Goal: Find specific page/section: Find specific page/section

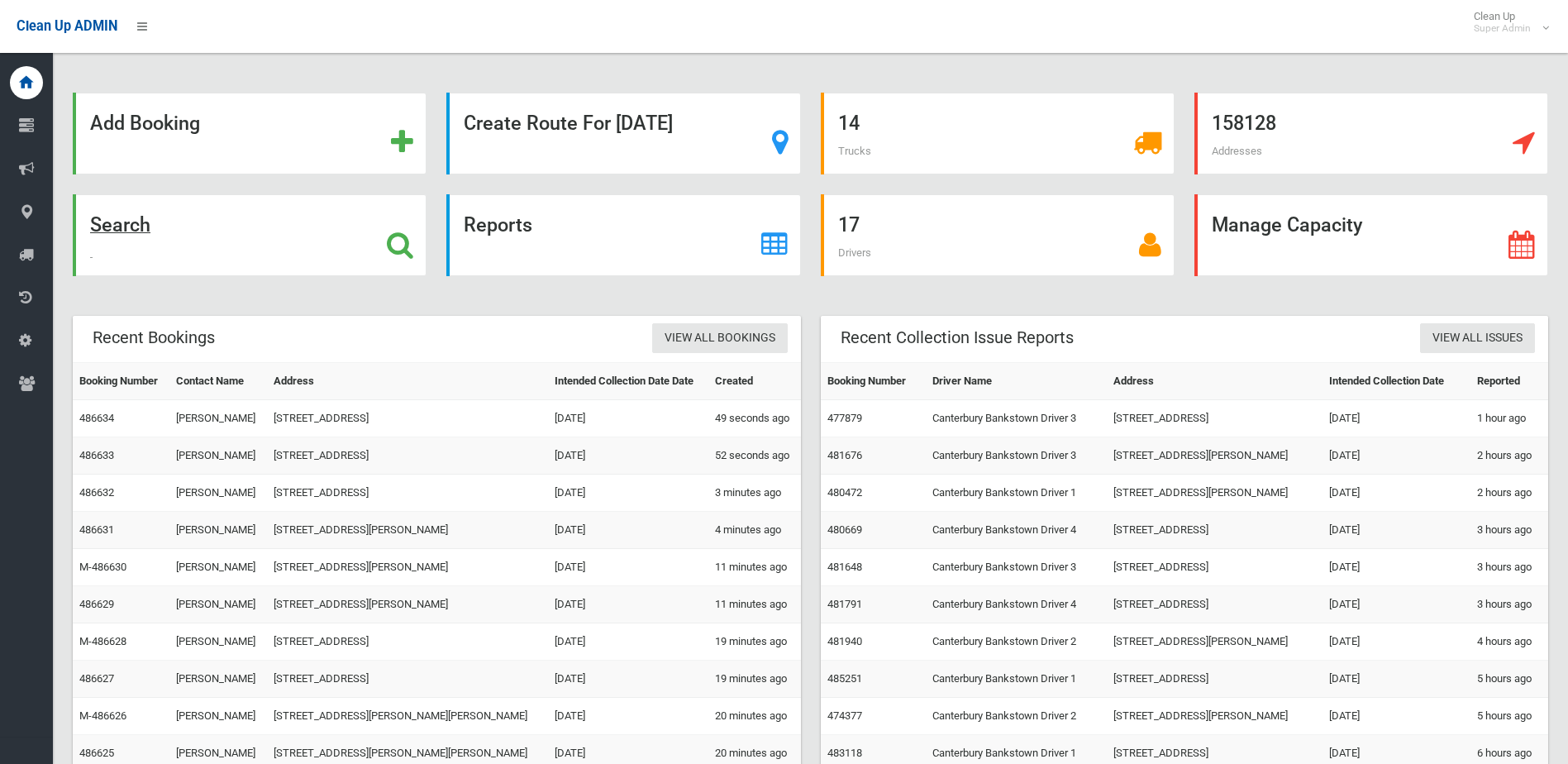
click at [218, 259] on div "Search" at bounding box center [249, 235] width 354 height 82
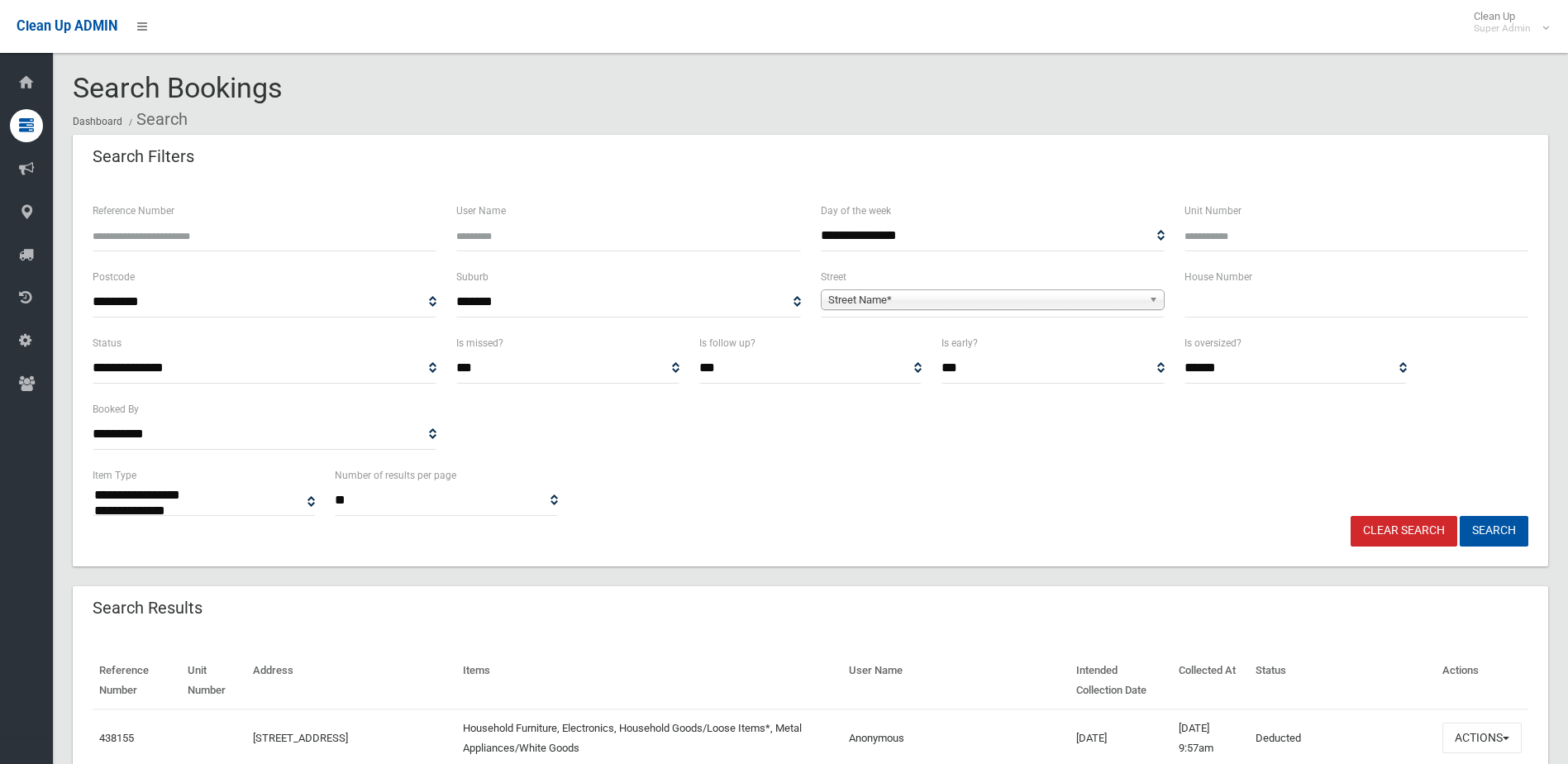
select select
click at [1284, 317] on div "House Number" at bounding box center [1356, 300] width 364 height 66
click at [1282, 300] on input "text" at bounding box center [1356, 302] width 344 height 31
type input "***"
click at [1063, 313] on span "**********" at bounding box center [992, 302] width 344 height 31
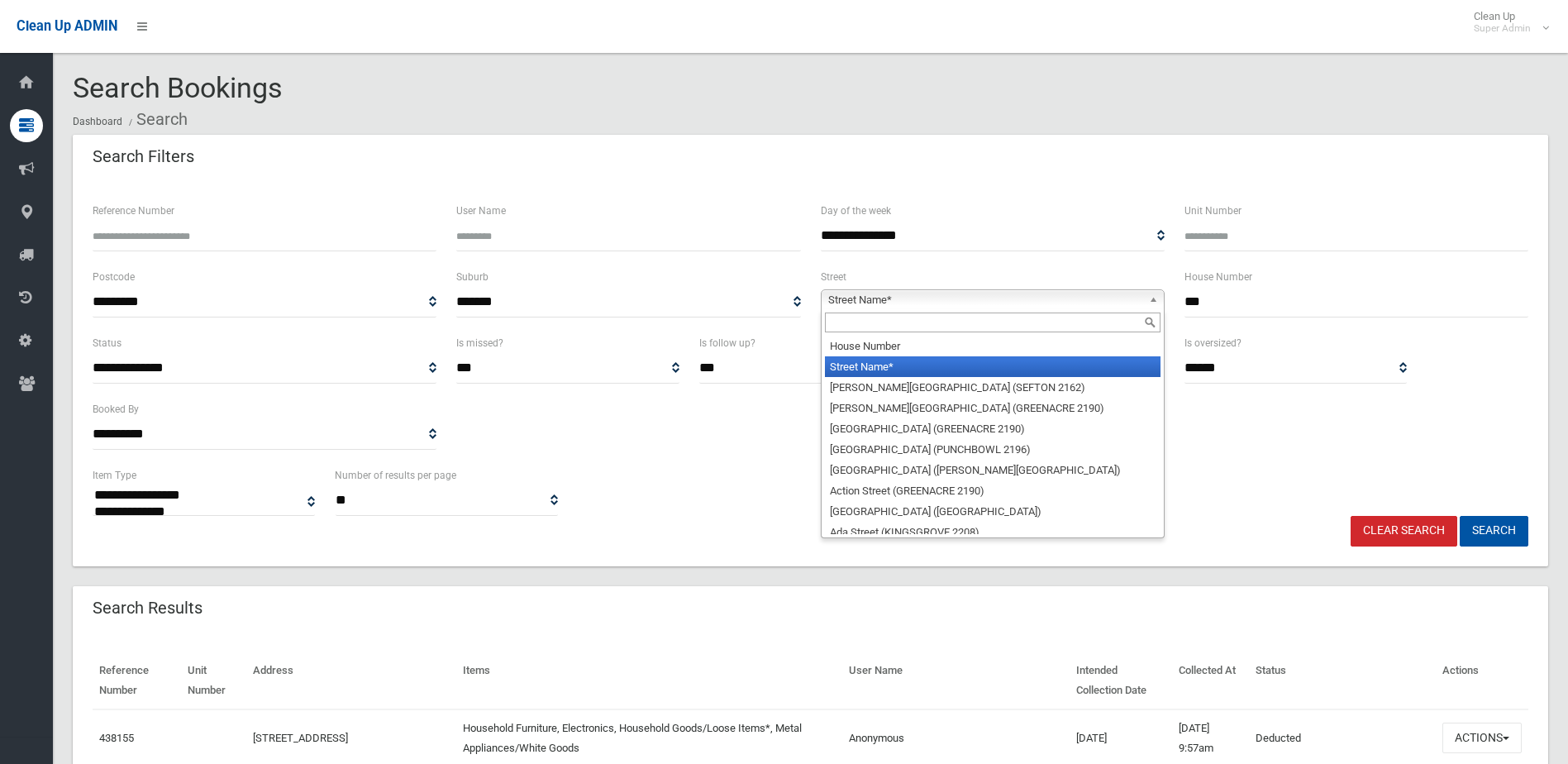
click at [1067, 292] on span "Street Name*" at bounding box center [985, 300] width 315 height 20
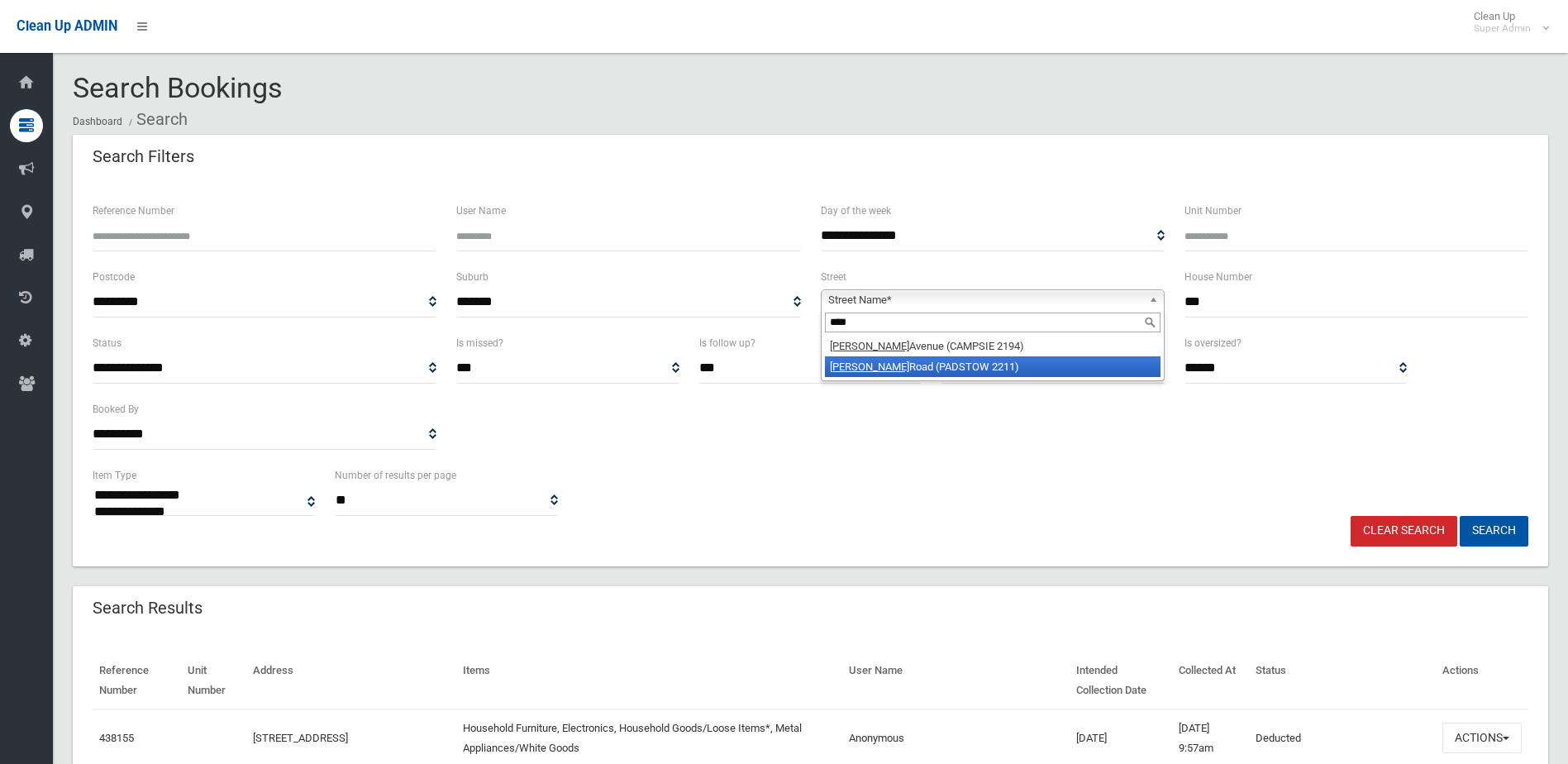
type input "****"
click at [966, 371] on li "Alma Road (PADSTOW 2211)" at bounding box center [993, 366] width 335 height 21
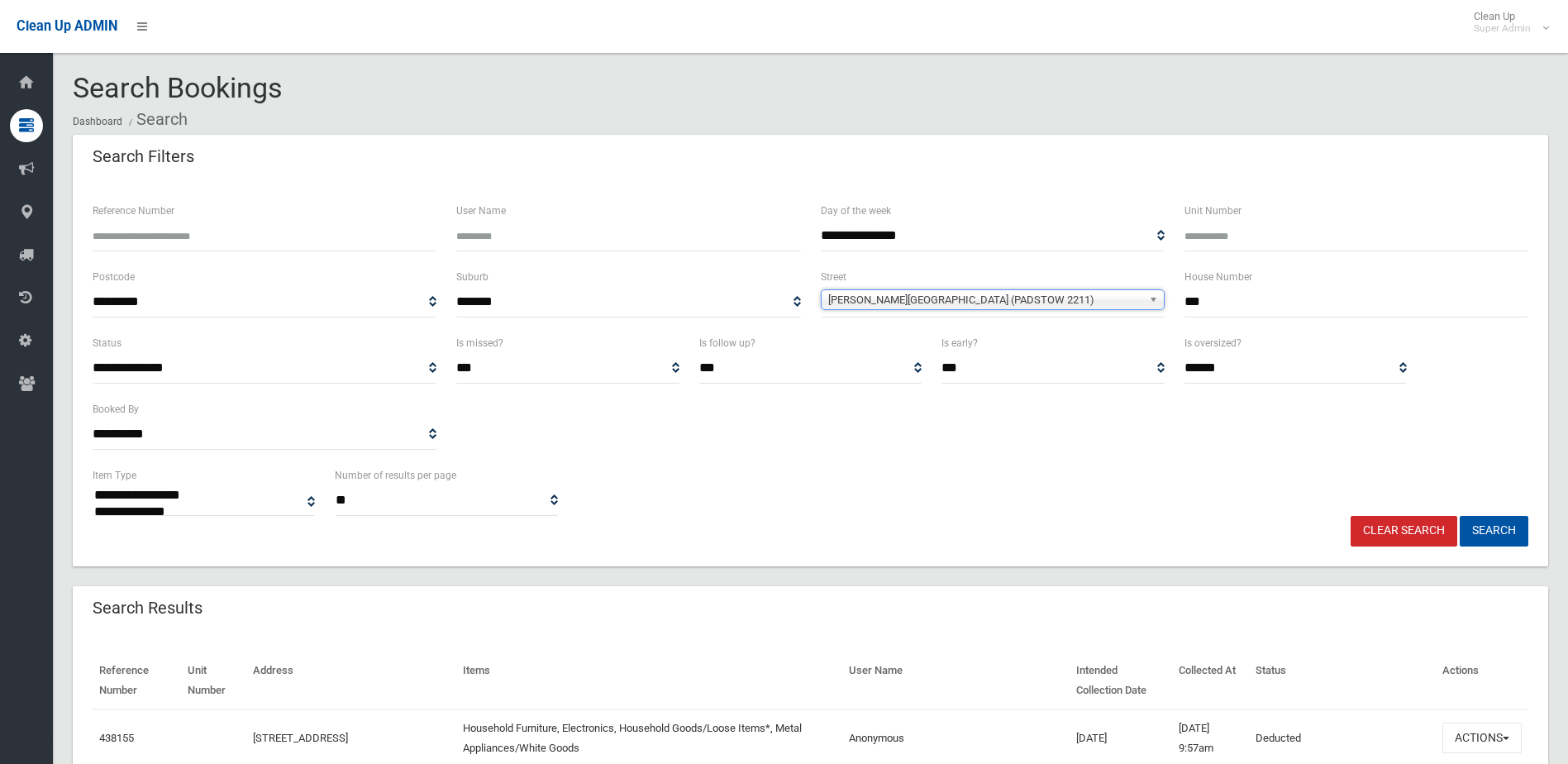
click at [1533, 530] on div "Clear Search Search" at bounding box center [811, 530] width 1456 height 31
click at [1516, 530] on button "Search" at bounding box center [1494, 530] width 69 height 31
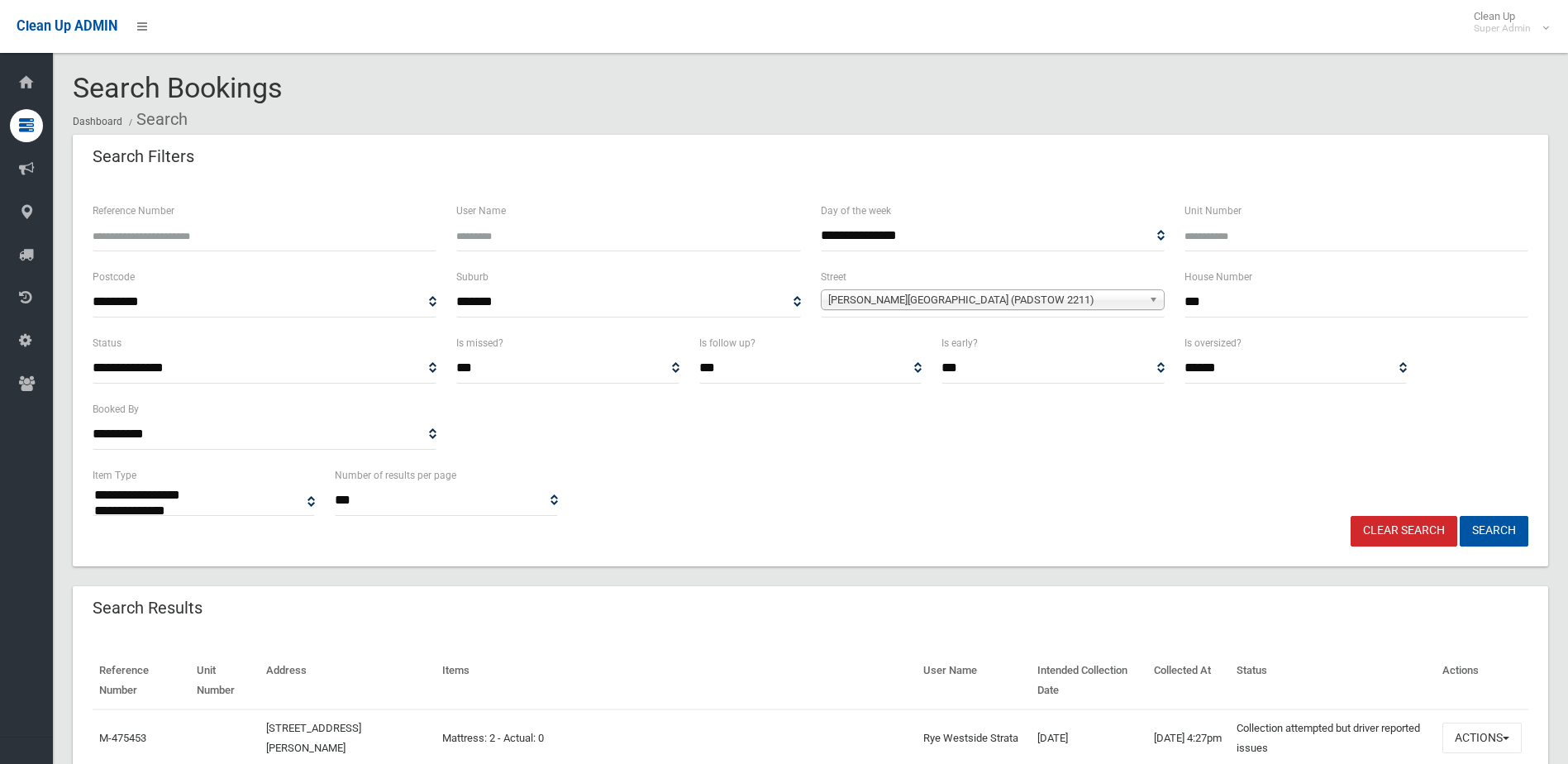
select select
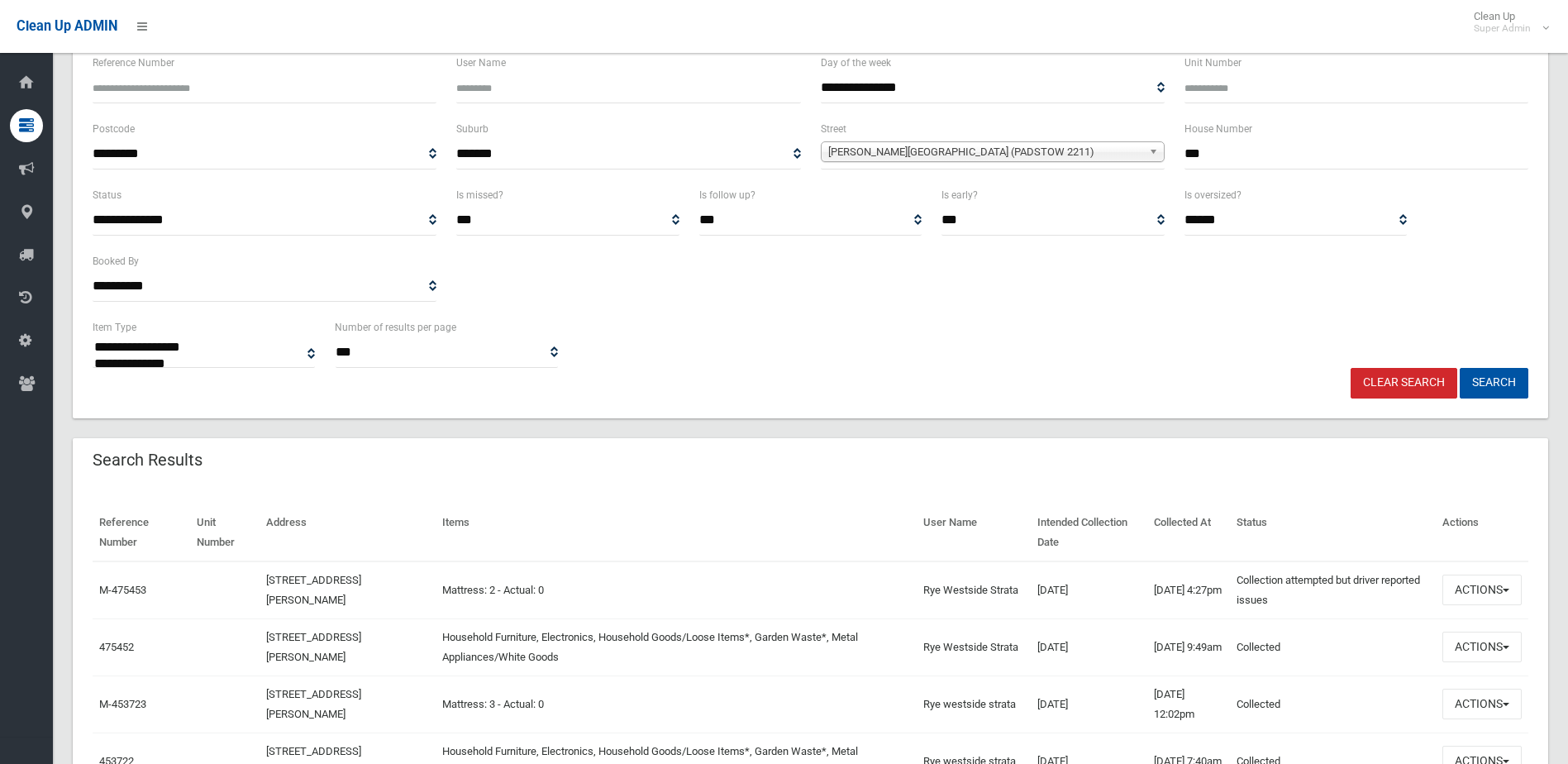
scroll to position [166, 0]
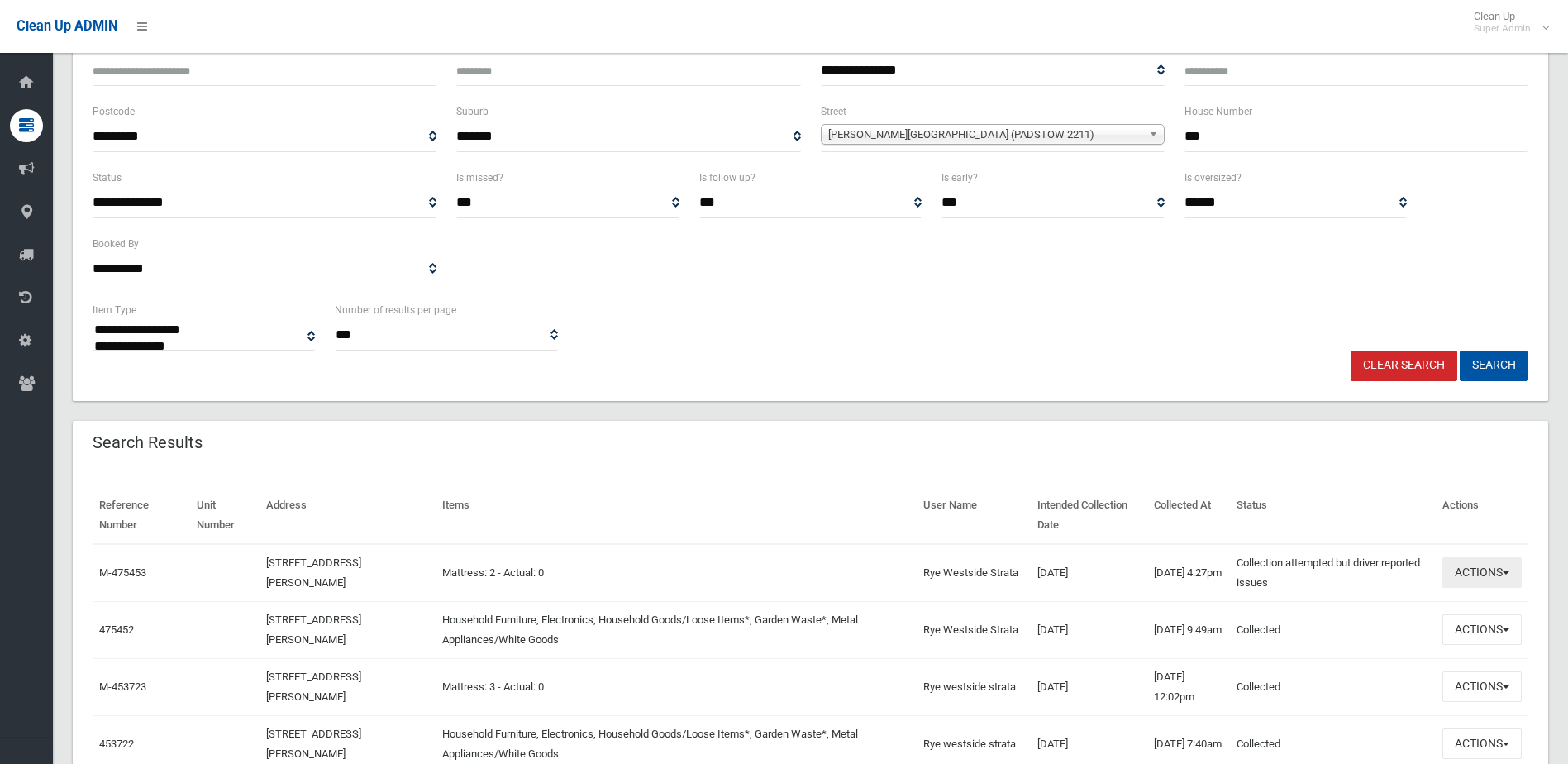
click at [1480, 575] on button "Actions" at bounding box center [1482, 572] width 79 height 31
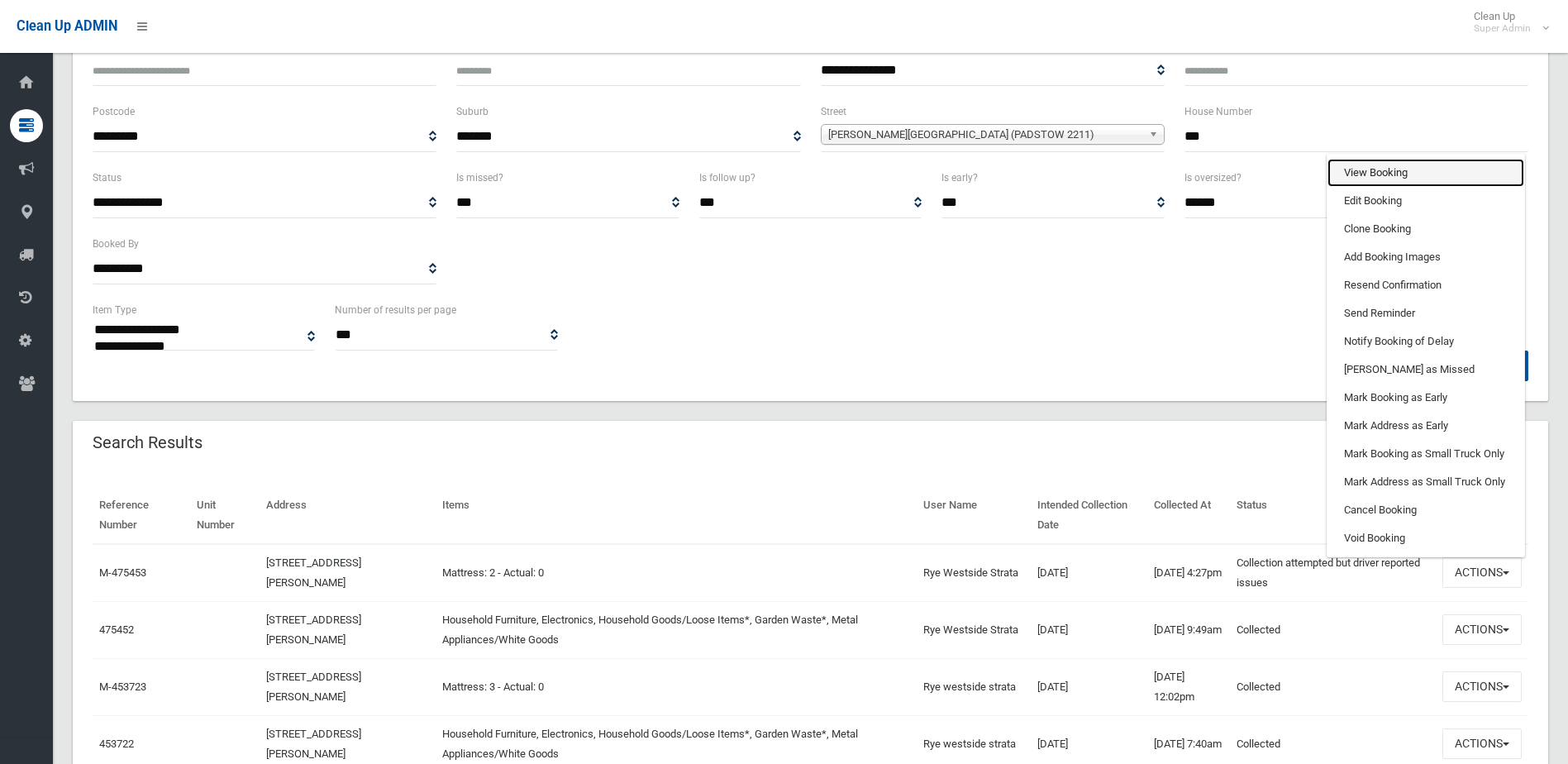
click at [1420, 162] on link "View Booking" at bounding box center [1426, 173] width 197 height 29
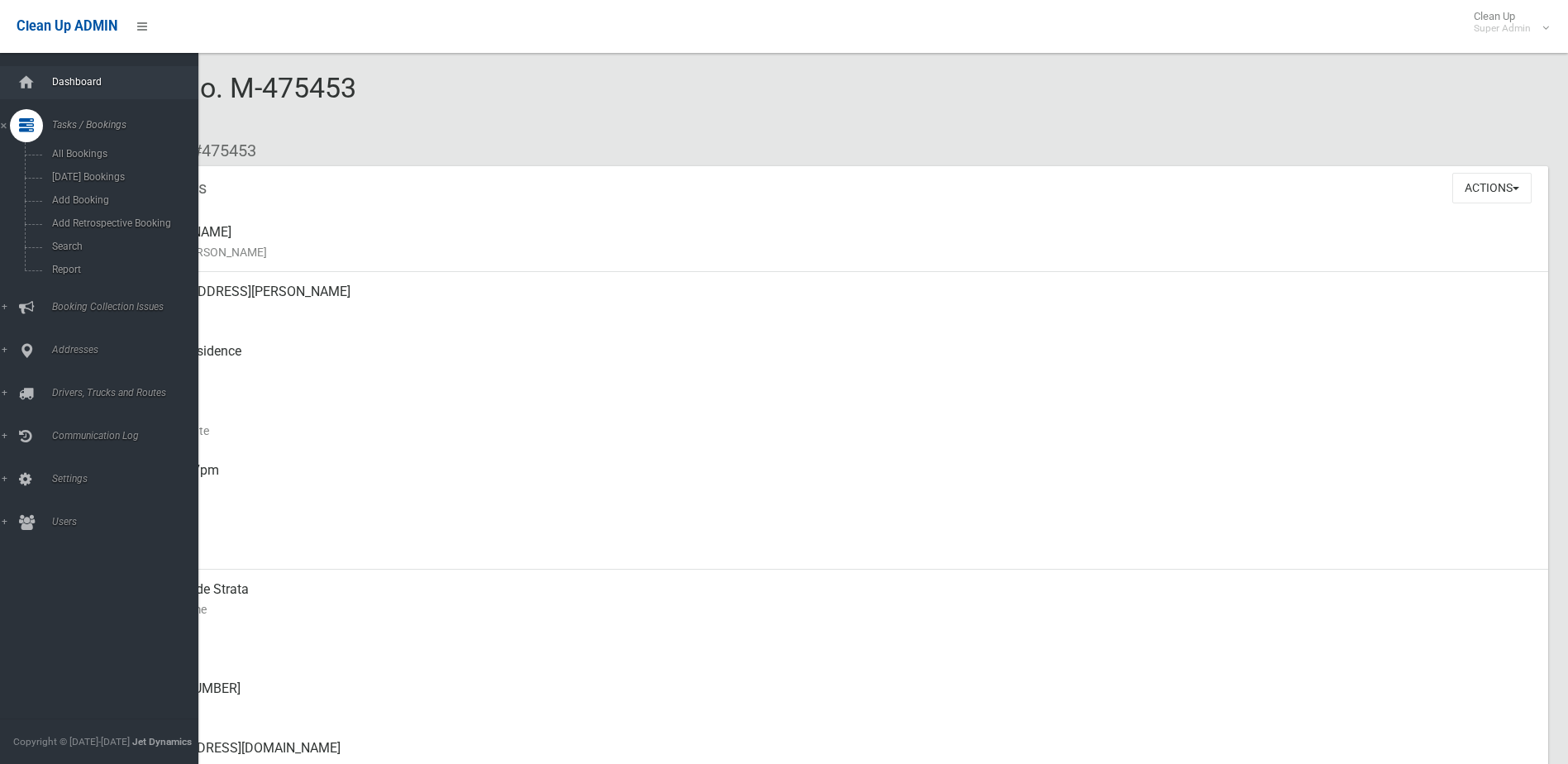
click at [42, 80] on div at bounding box center [27, 83] width 34 height 34
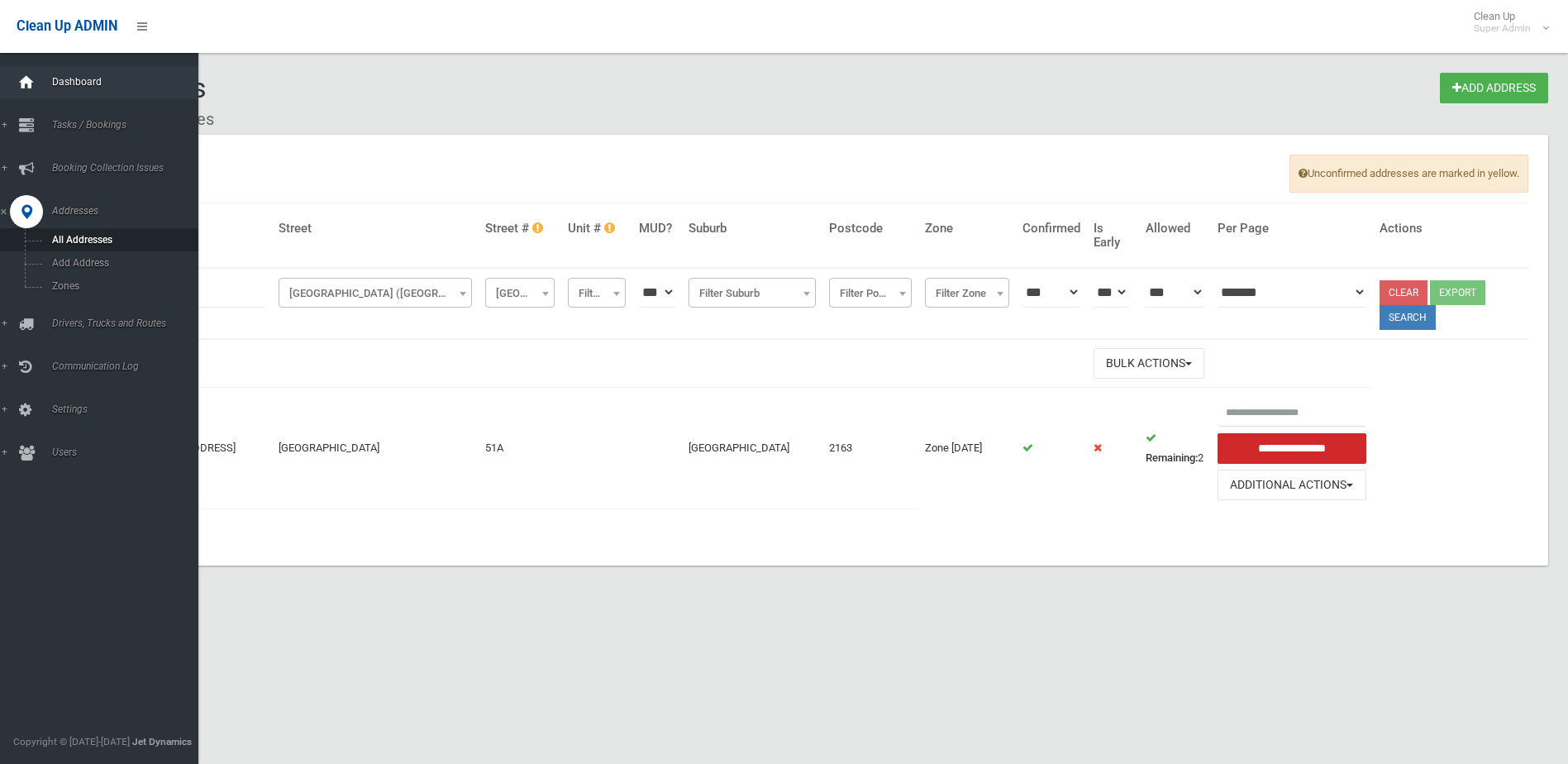
click at [33, 78] on icon at bounding box center [27, 83] width 18 height 34
